Goal: Check status

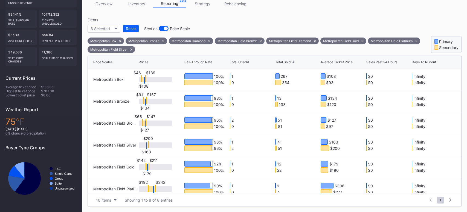
scroll to position [50, 0]
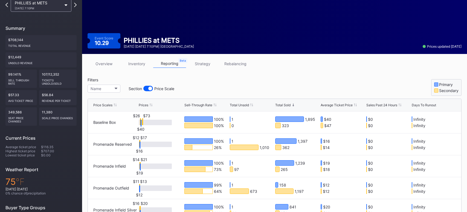
scroll to position [87, 0]
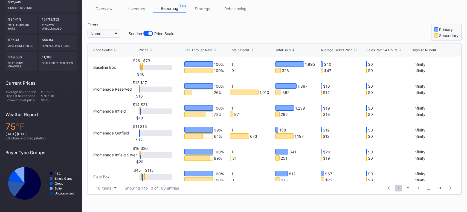
click at [110, 34] on button "Name" at bounding box center [104, 34] width 33 height 8
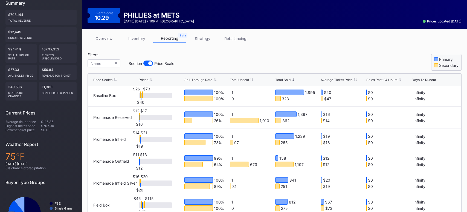
scroll to position [58, 0]
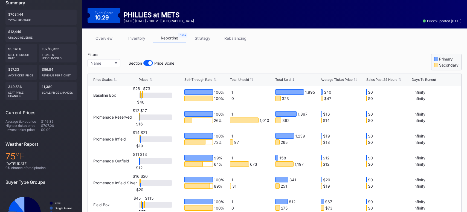
click at [213, 78] on div "Sell-Through Rate" at bounding box center [206, 79] width 44 height 4
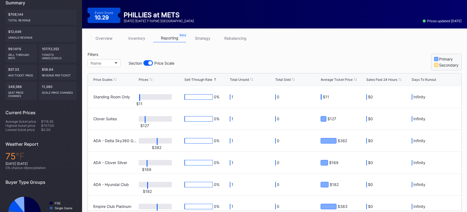
click at [214, 78] on icon at bounding box center [214, 79] width 1 height 3
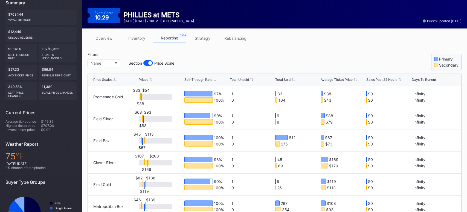
click at [354, 79] on icon at bounding box center [355, 79] width 3 height 3
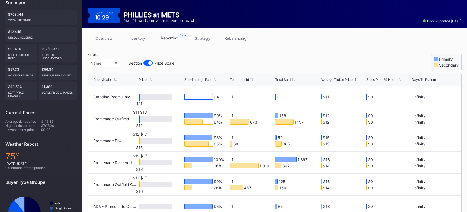
click at [354, 79] on icon at bounding box center [355, 79] width 3 height 3
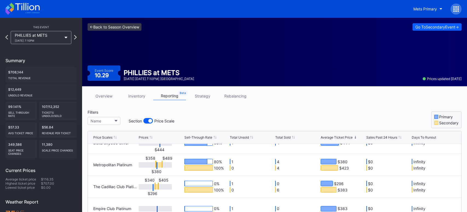
click at [113, 27] on link "<- Back to Season Overview" at bounding box center [115, 26] width 54 height 7
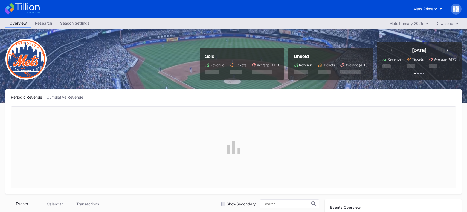
scroll to position [1243, 0]
